Goal: Complete application form

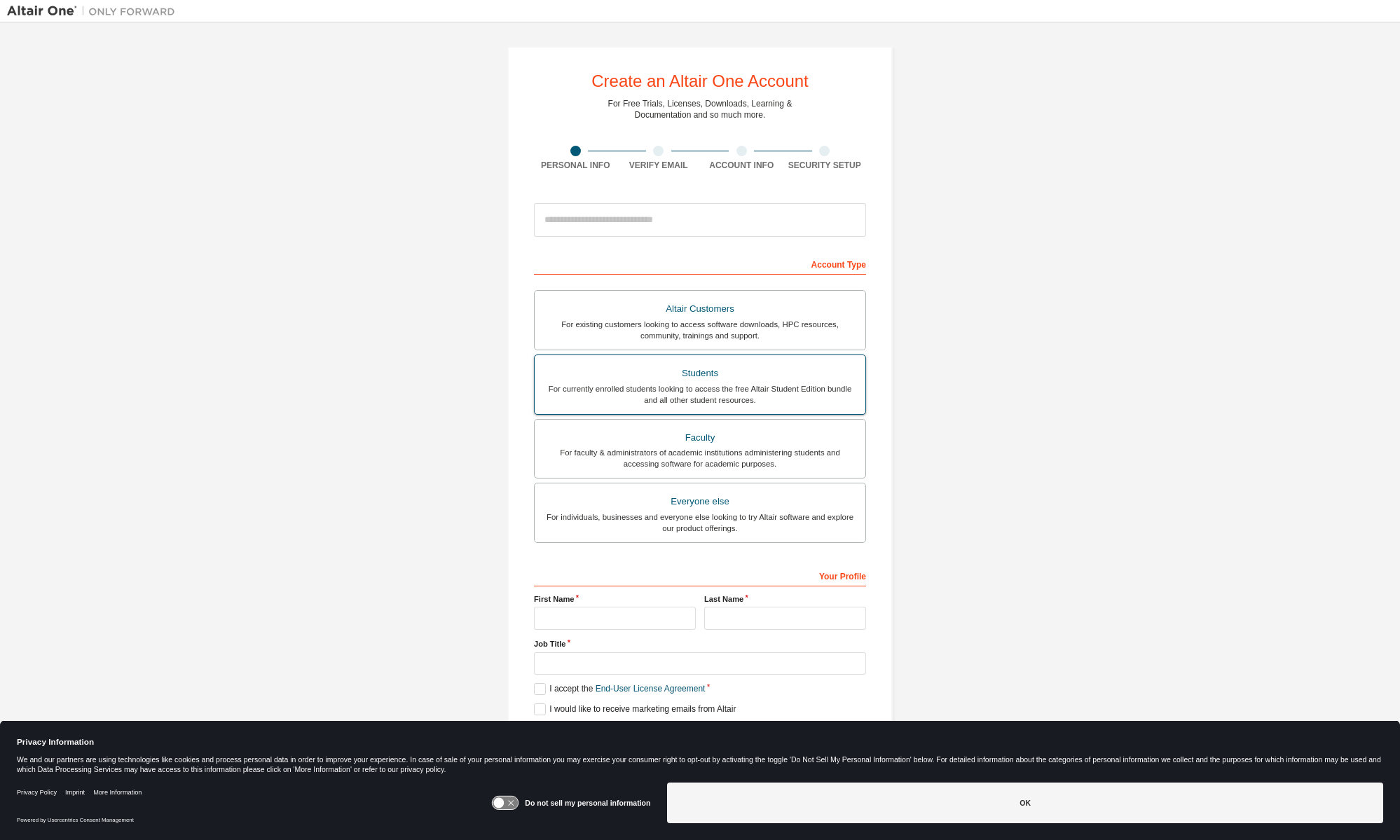
click at [829, 398] on div "For currently enrolled students looking to access the free Altair Student Editi…" at bounding box center [700, 394] width 314 height 22
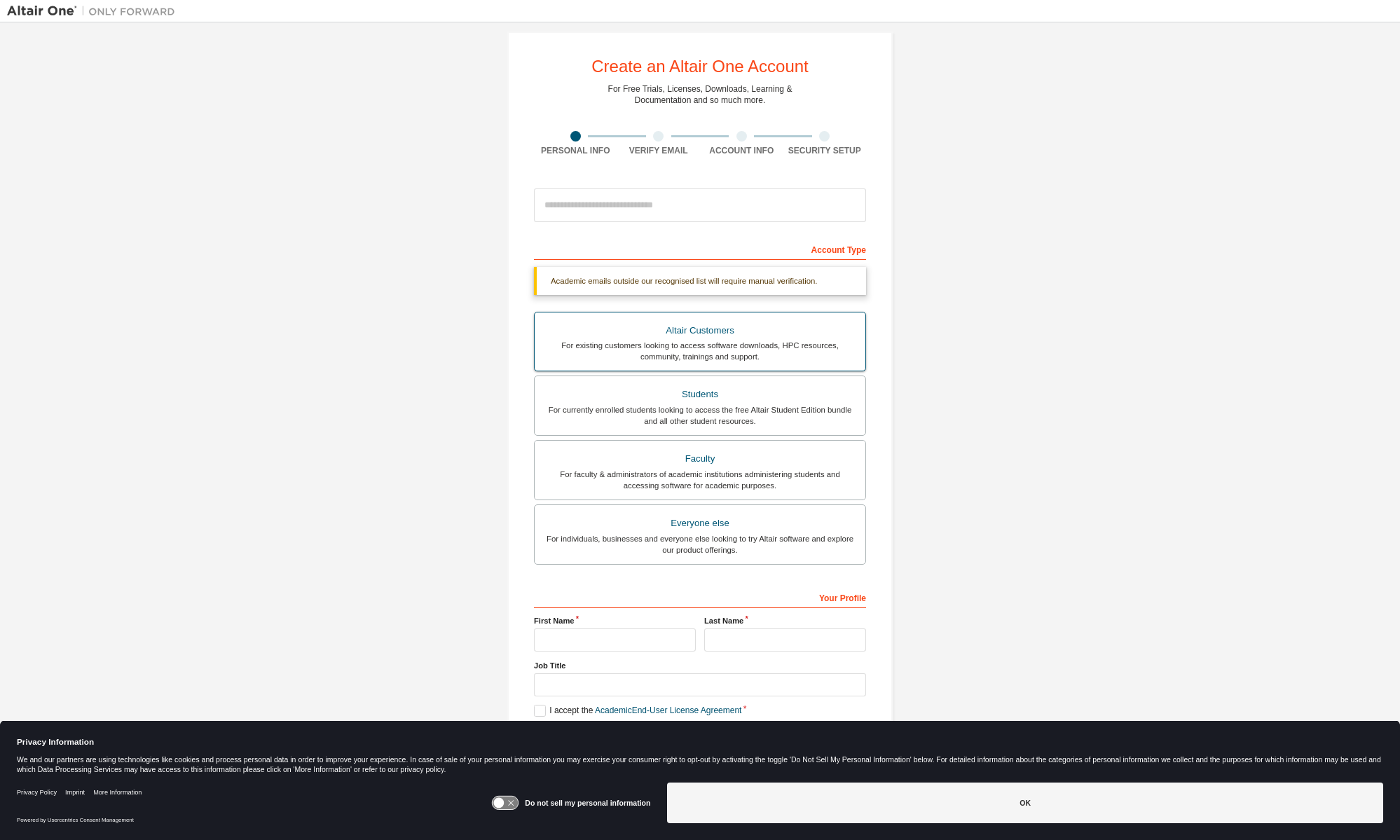
scroll to position [14, 0]
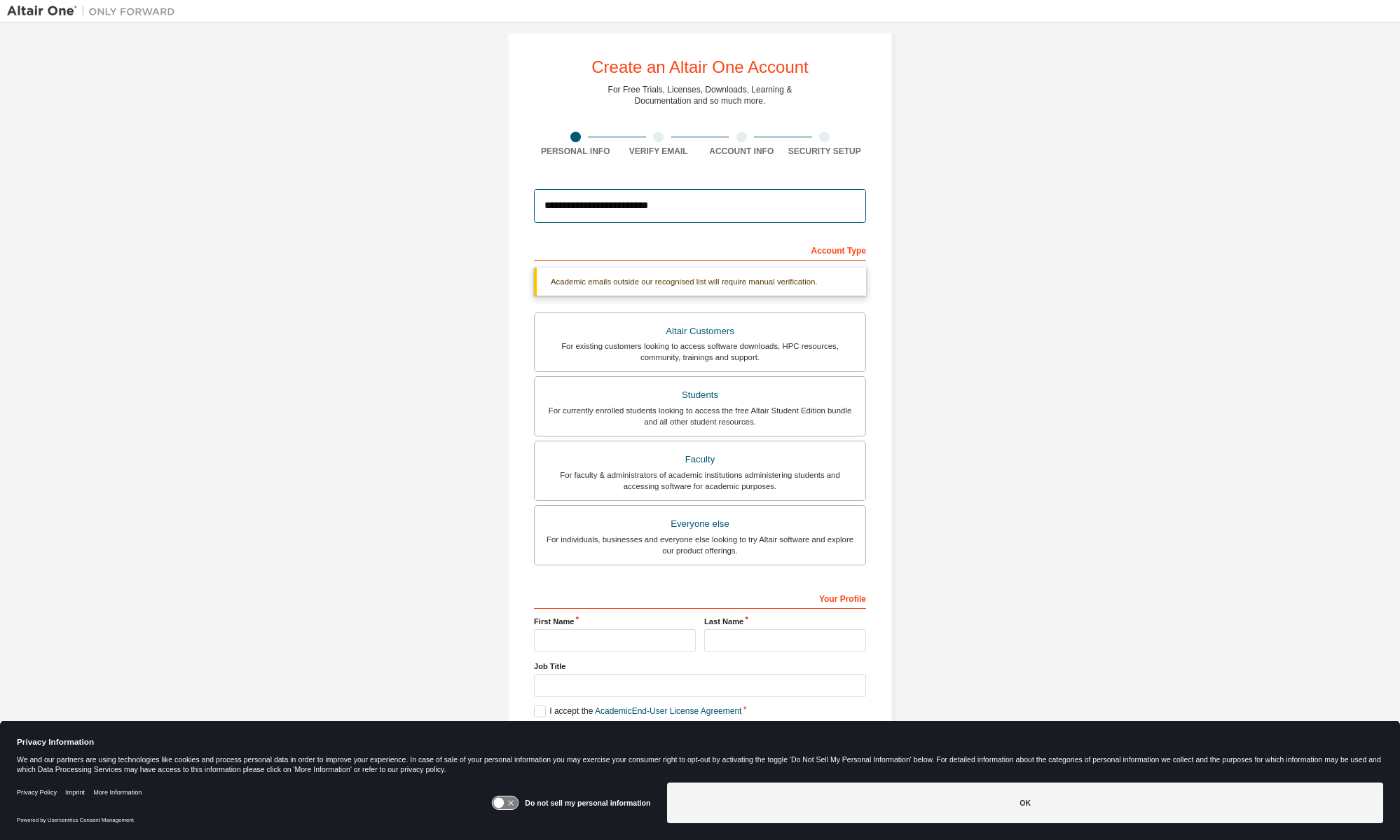
type input "**********"
click at [837, 252] on div "Account Type" at bounding box center [700, 249] width 332 height 22
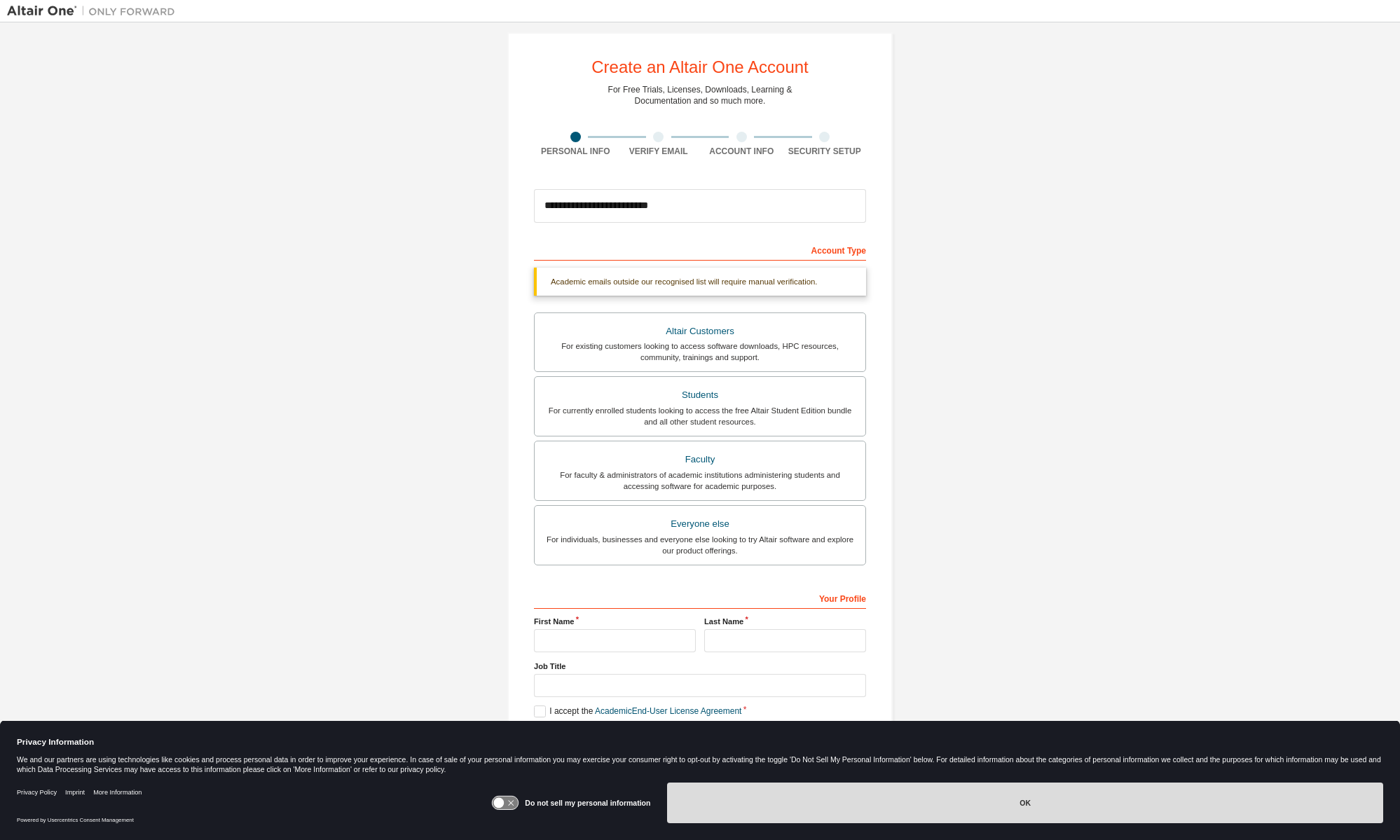
click at [901, 807] on button "OK" at bounding box center [1025, 802] width 716 height 40
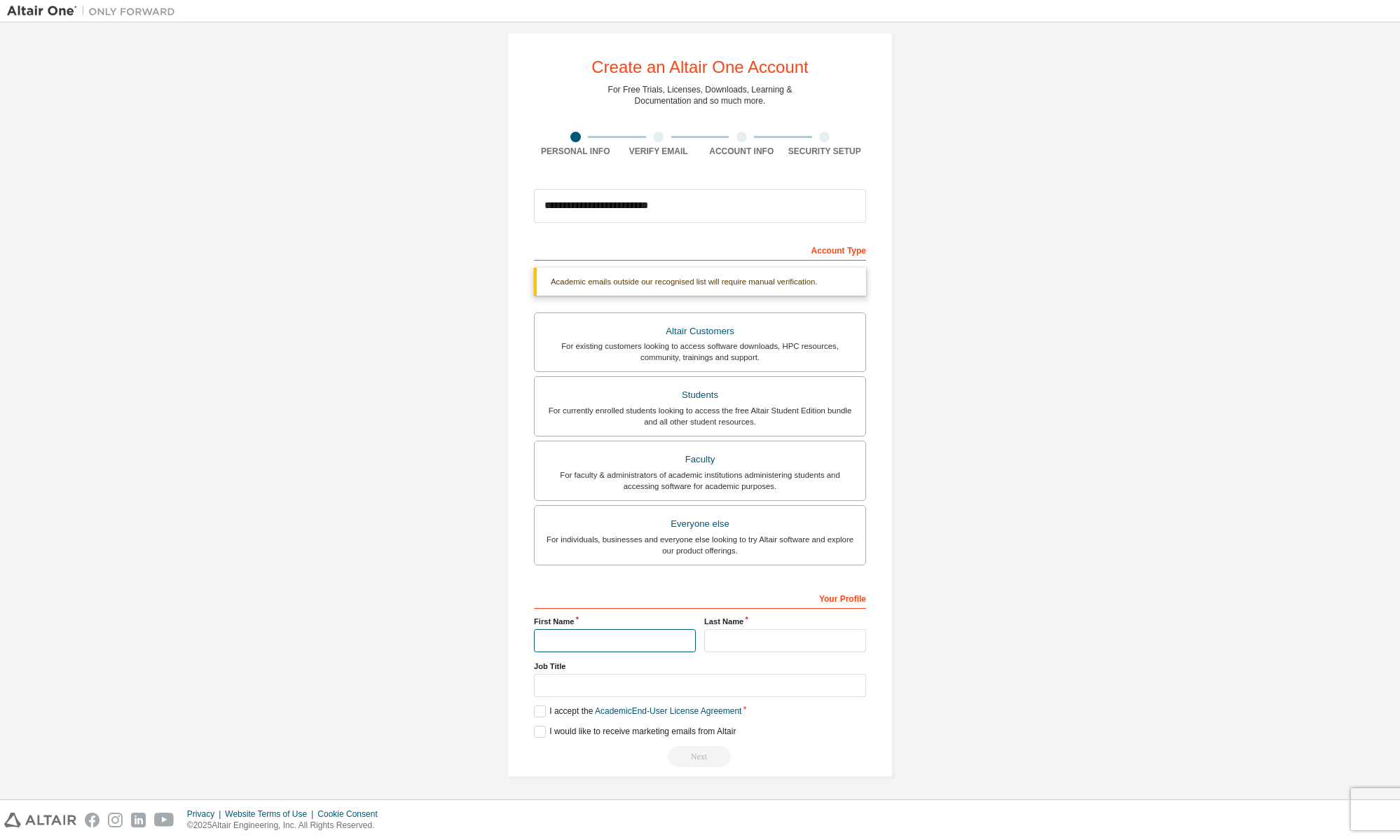
click at [662, 638] on input "text" at bounding box center [615, 640] width 161 height 23
type input "*"
type input "*****"
type input "******"
click at [537, 713] on label "I accept the Academic End-User License Agreement" at bounding box center [638, 711] width 207 height 12
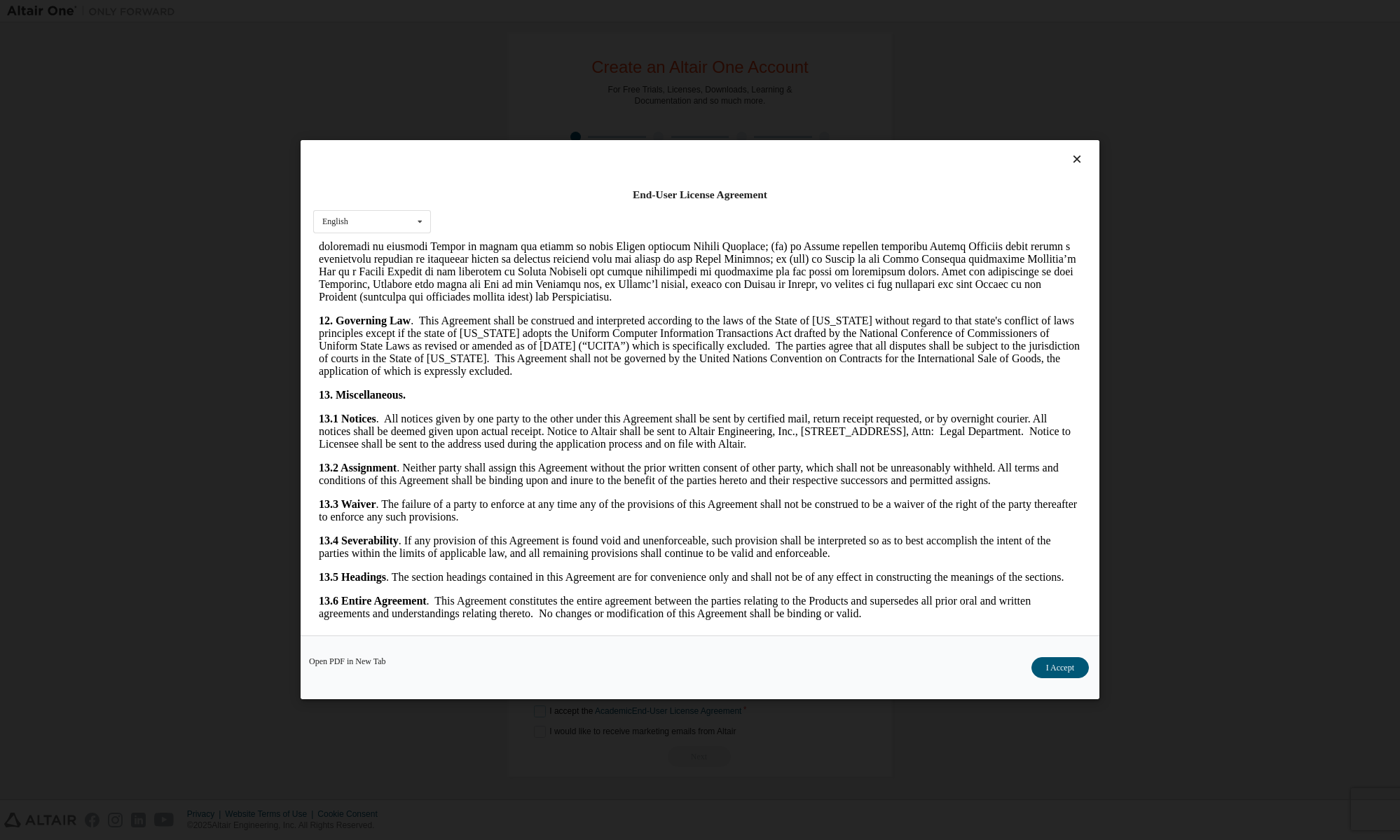
scroll to position [2021, 0]
click at [1072, 662] on button "I Accept" at bounding box center [1060, 668] width 58 height 21
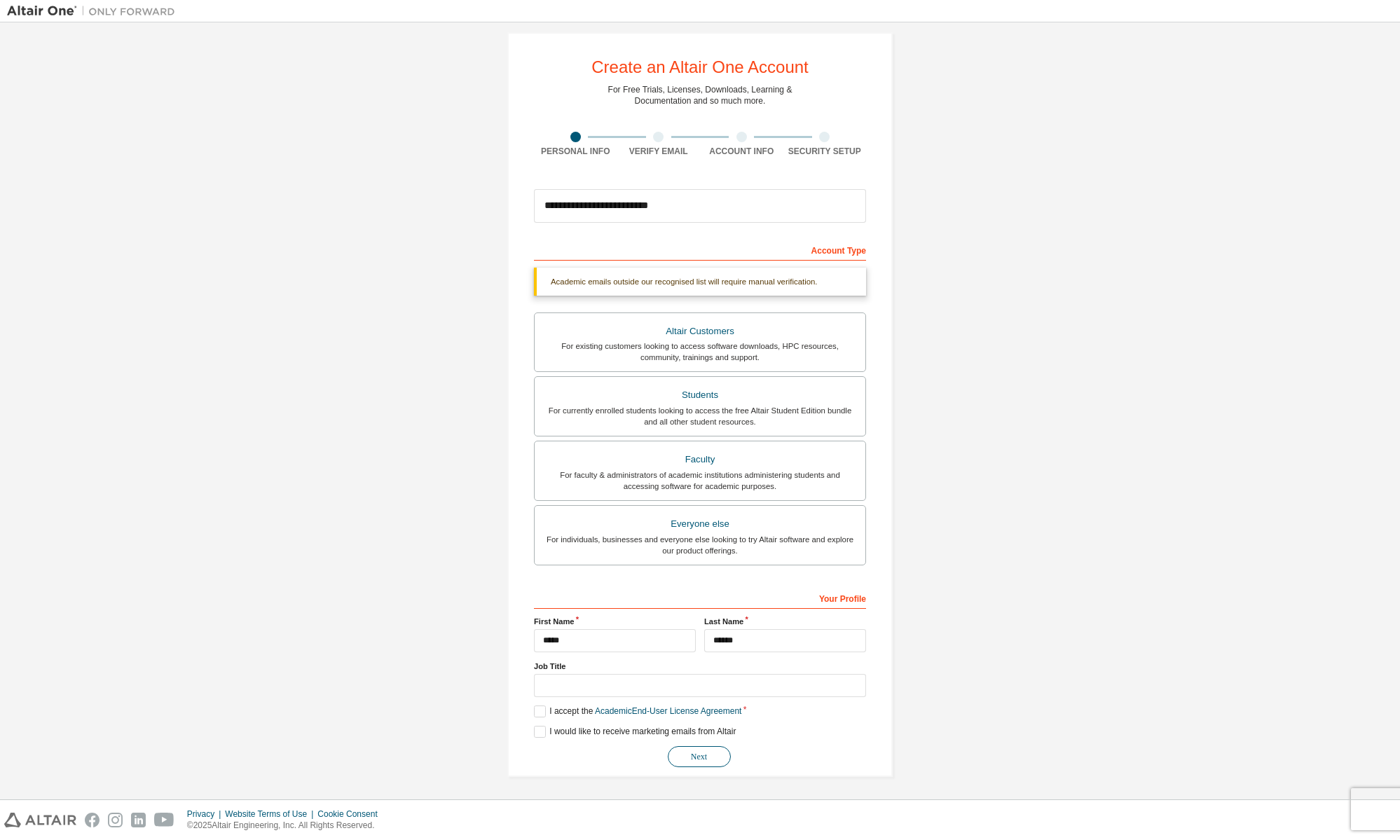
click at [701, 754] on button "Next" at bounding box center [699, 756] width 63 height 21
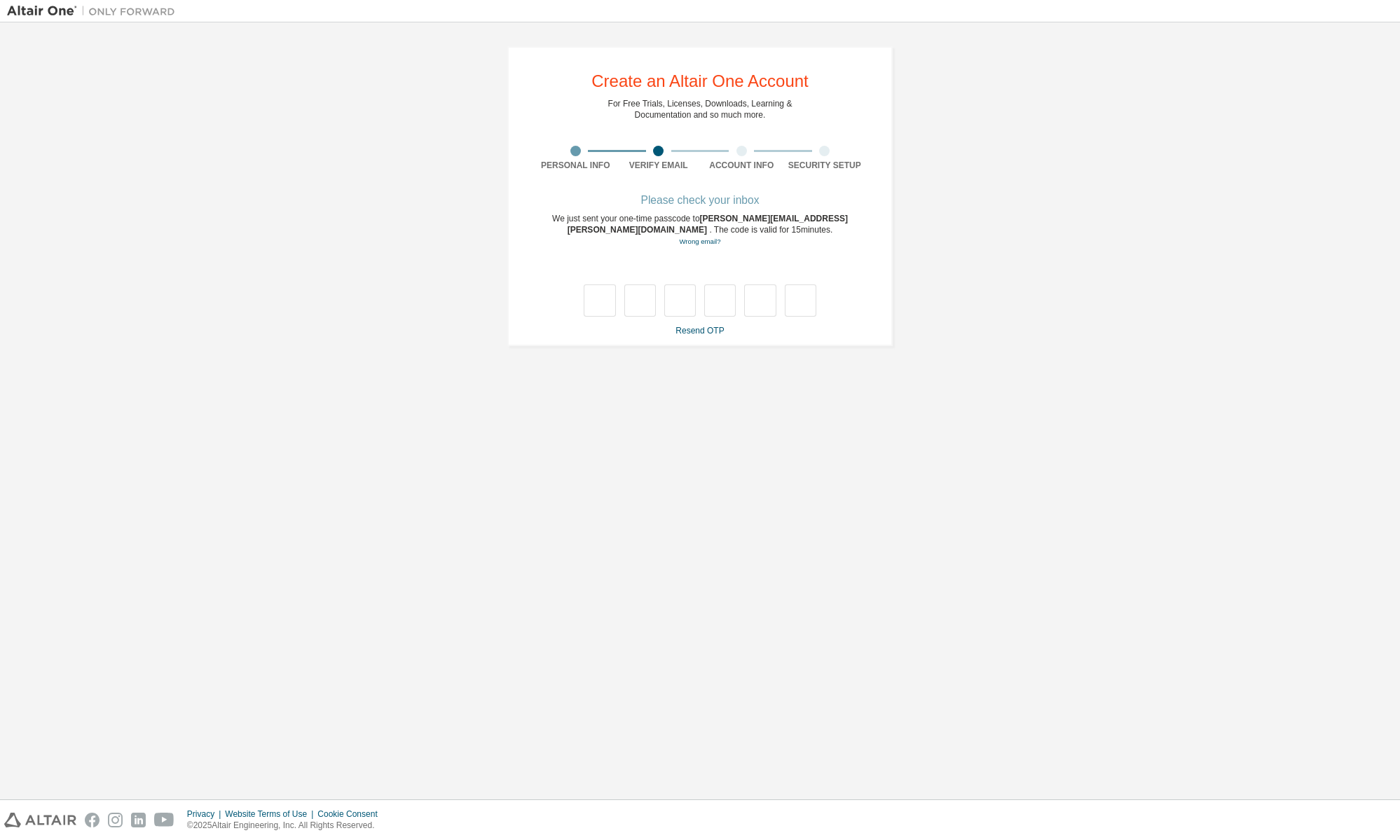
drag, startPoint x: 818, startPoint y: 217, endPoint x: 700, endPoint y: 215, distance: 118.0
click at [700, 215] on span "[PERSON_NAME][EMAIL_ADDRESS][PERSON_NAME][DOMAIN_NAME]" at bounding box center [707, 224] width 280 height 21
copy div "[PERSON_NAME][EMAIL_ADDRESS][PERSON_NAME][DOMAIN_NAME]"
click at [597, 309] on input "text" at bounding box center [599, 300] width 31 height 32
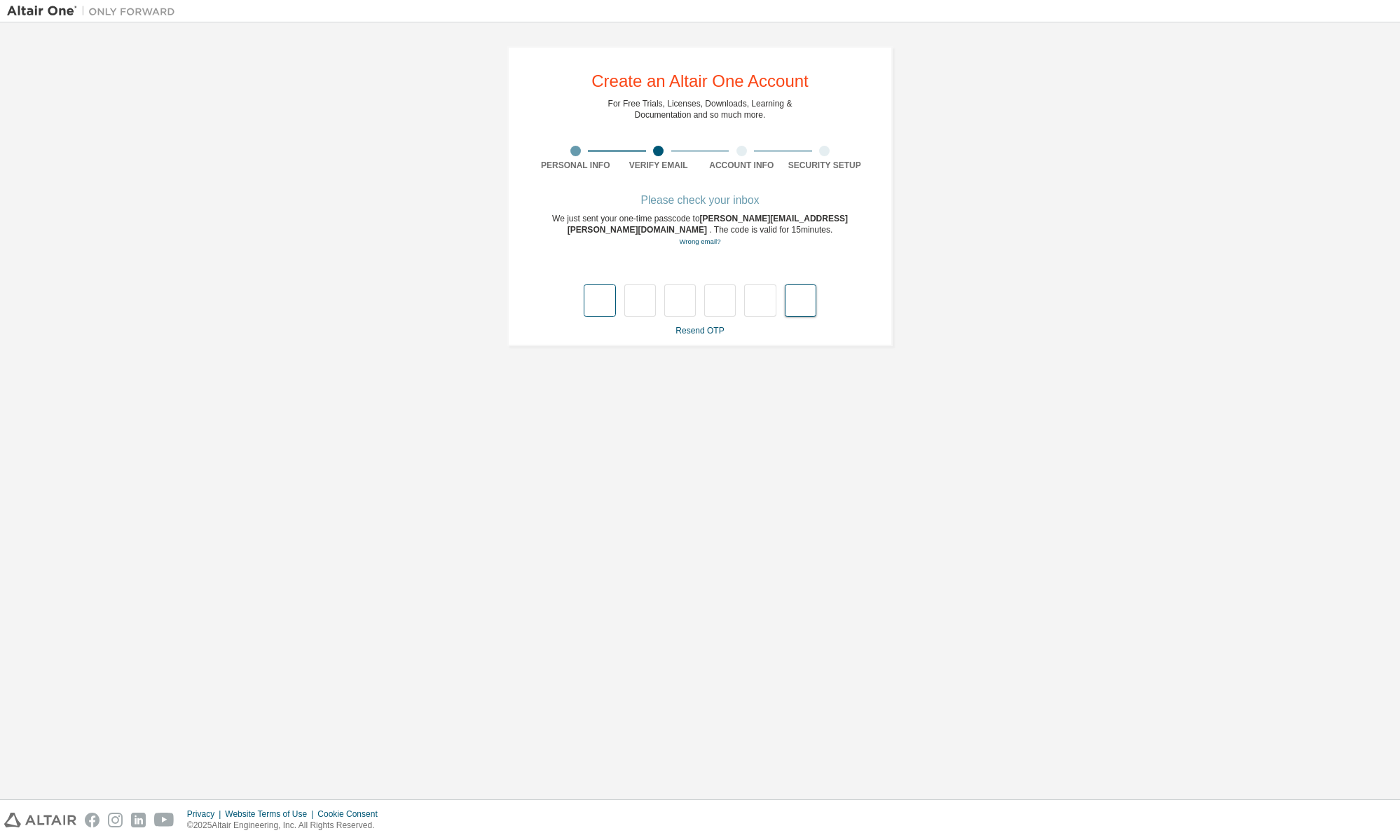
paste input "*"
type input "*"
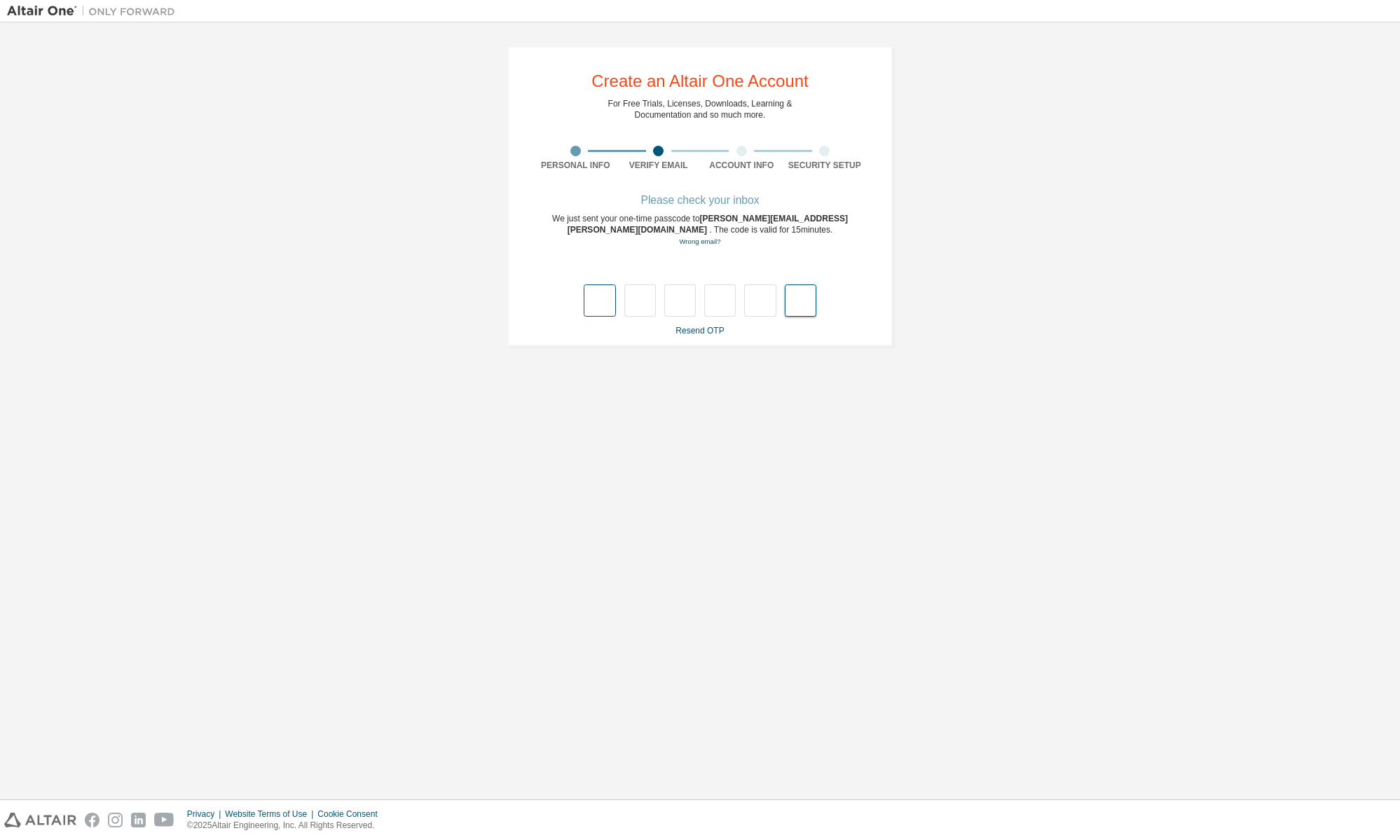
type input "*"
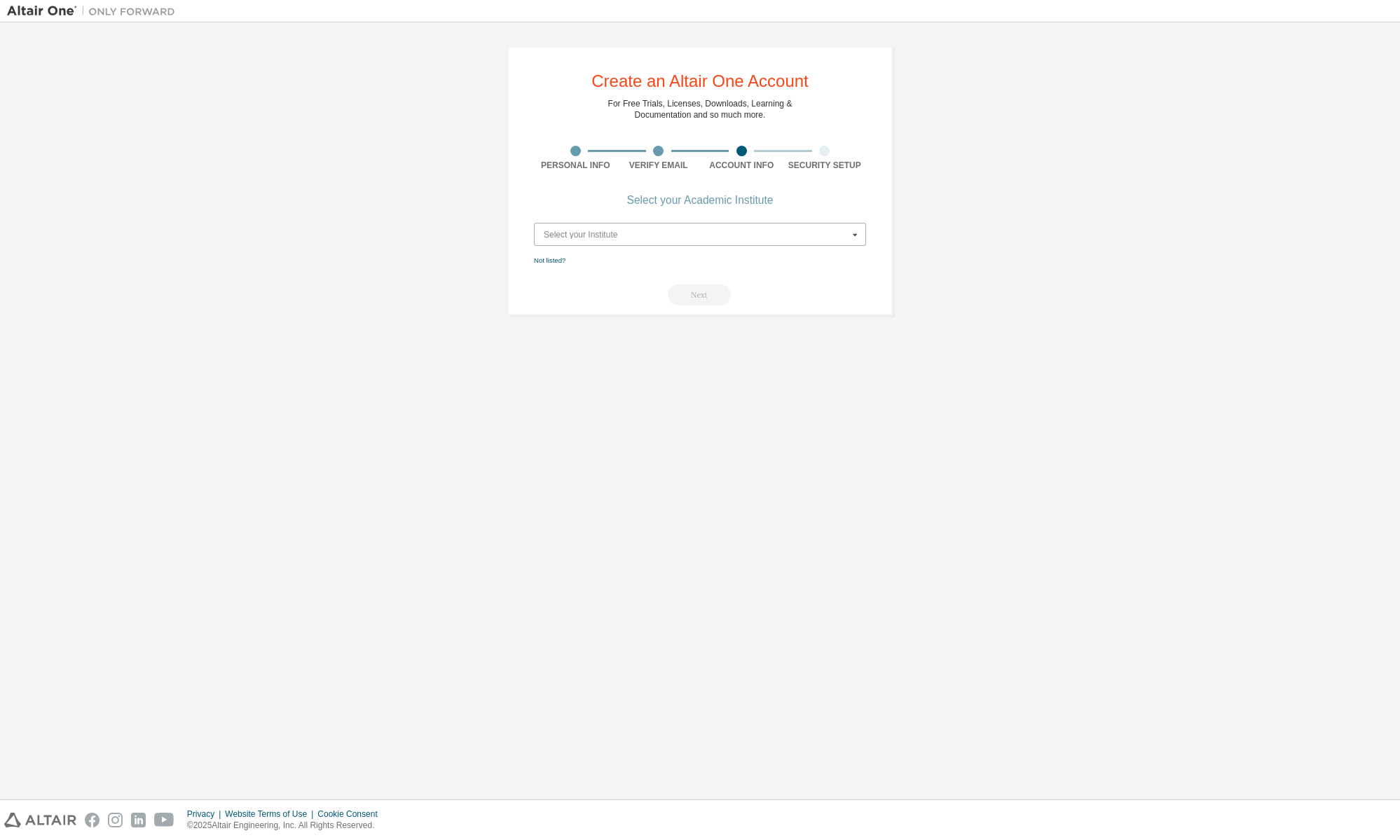
click at [628, 238] on input "text" at bounding box center [700, 235] width 330 height 22
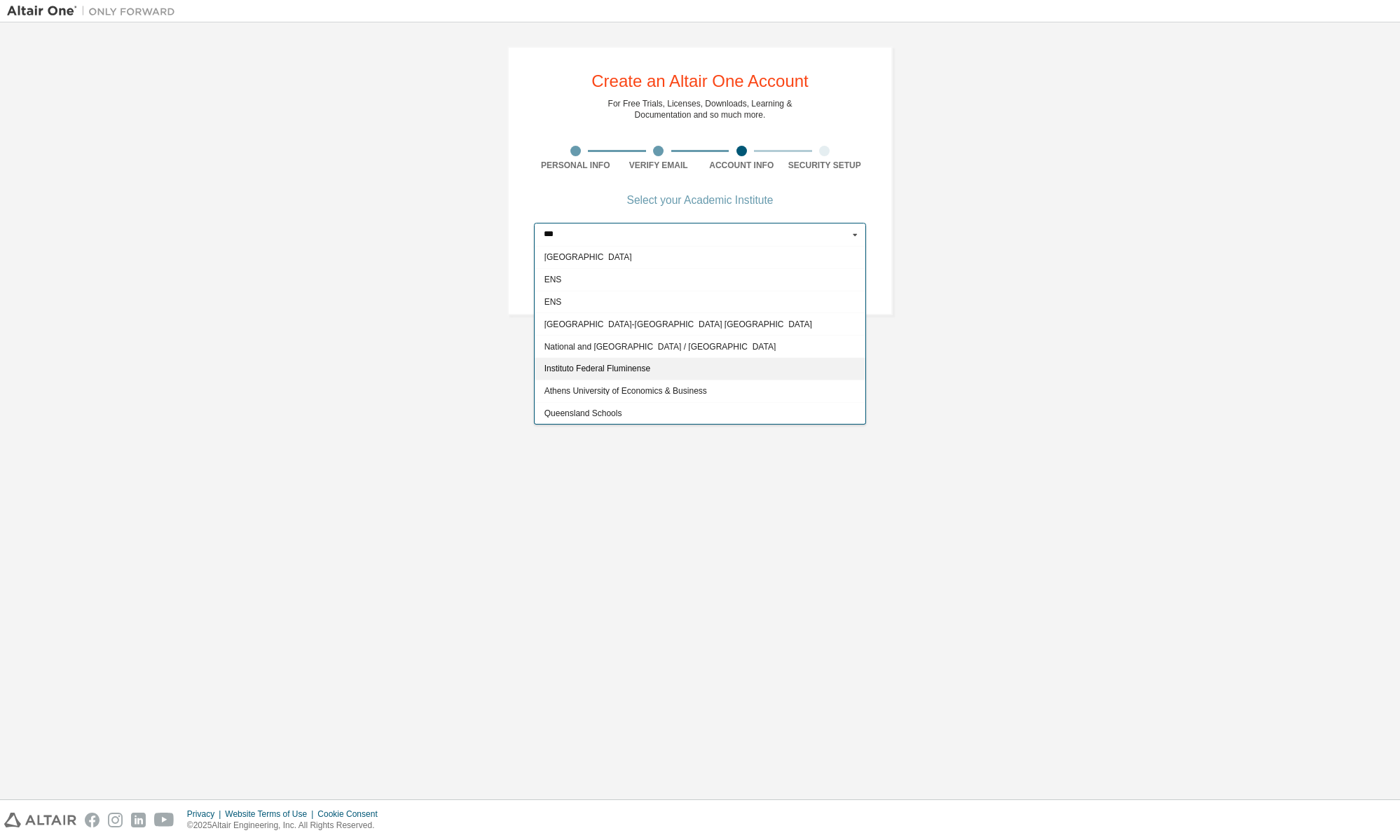
scroll to position [734, 0]
type input "***"
click at [680, 297] on div "ENS" at bounding box center [700, 303] width 330 height 22
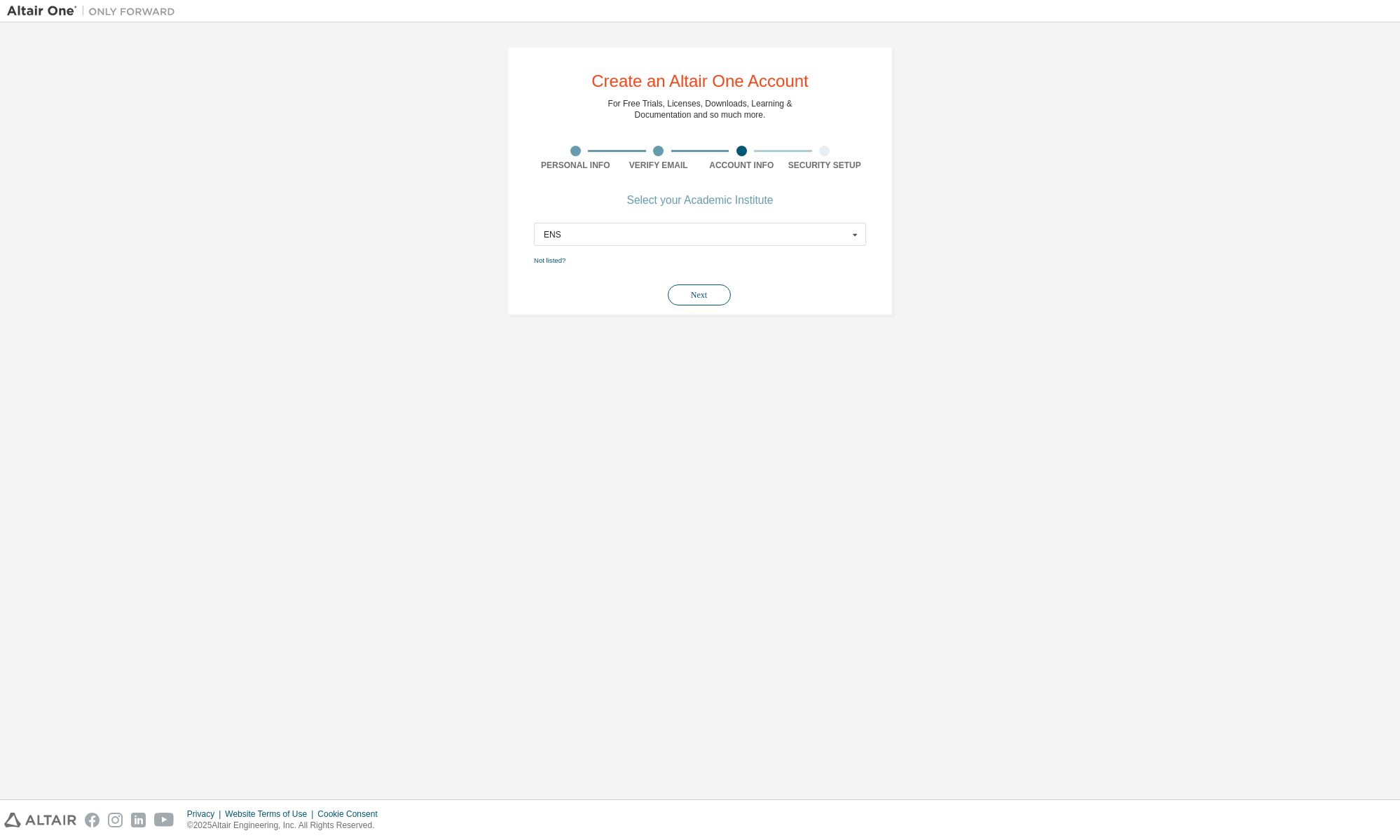
click at [704, 296] on button "Next" at bounding box center [699, 294] width 63 height 21
